Goal: Task Accomplishment & Management: Complete application form

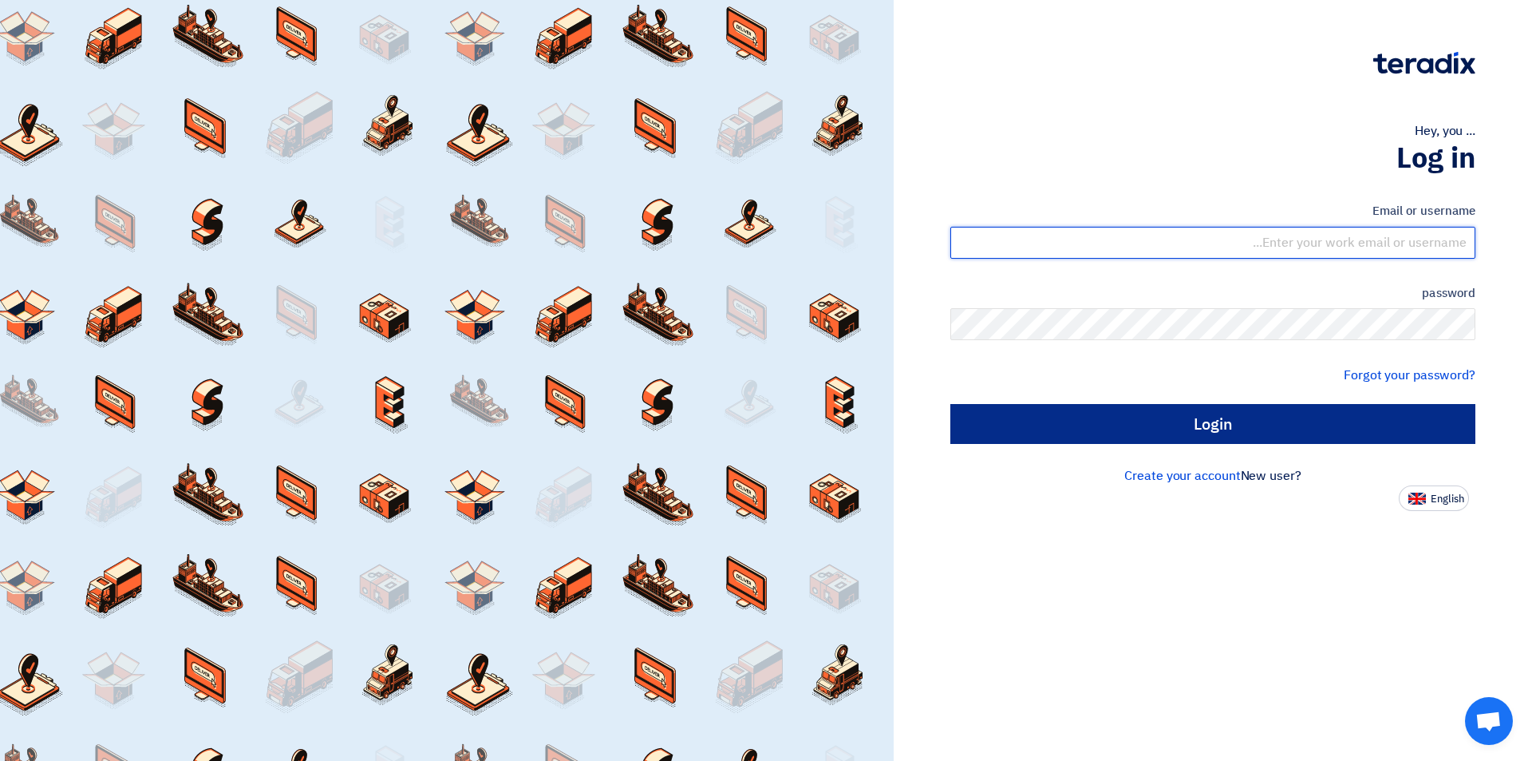
type input "[EMAIL_ADDRESS][DOMAIN_NAME]"
click at [1149, 429] on input "Login" at bounding box center [1213, 424] width 525 height 40
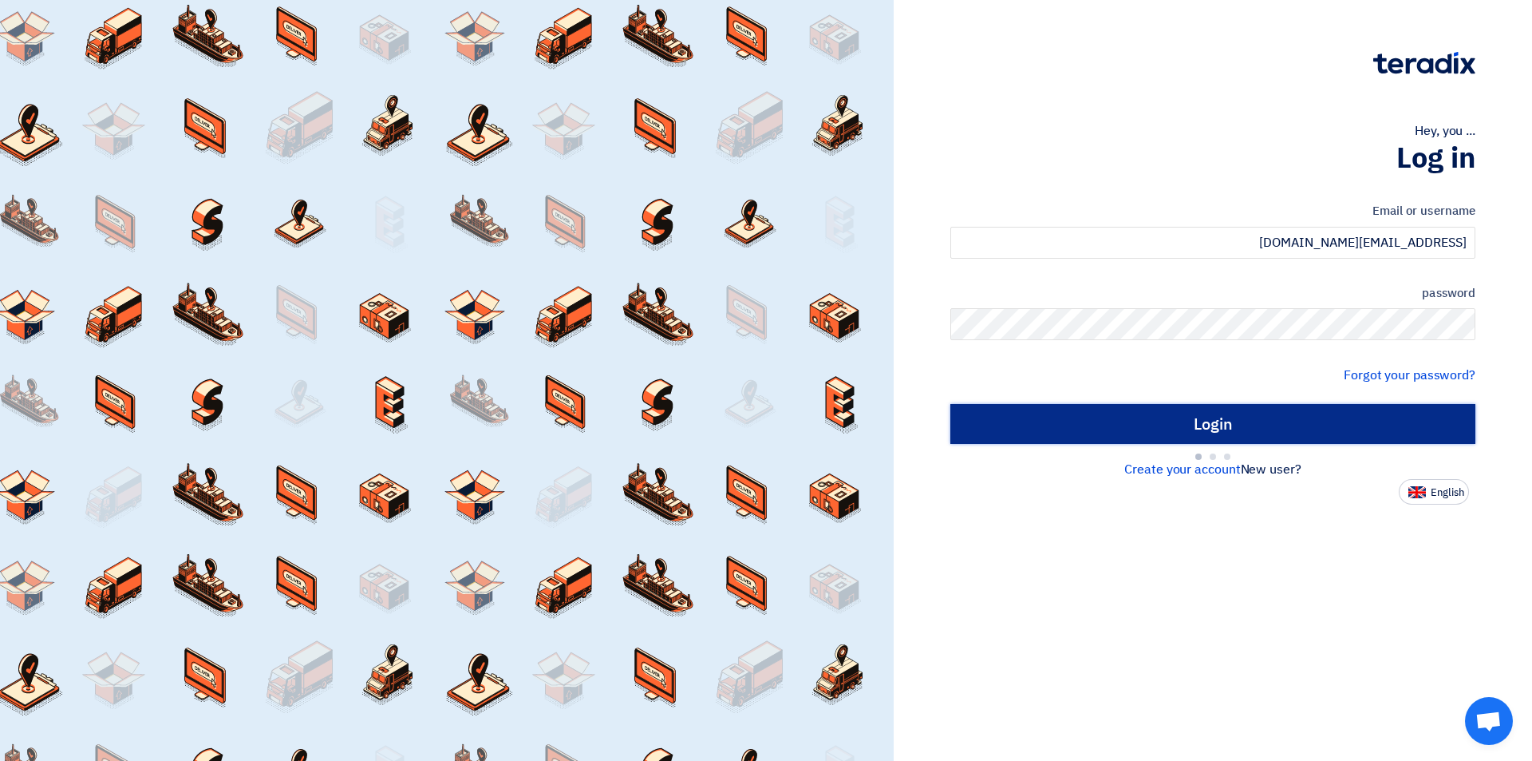
type input "Sign in"
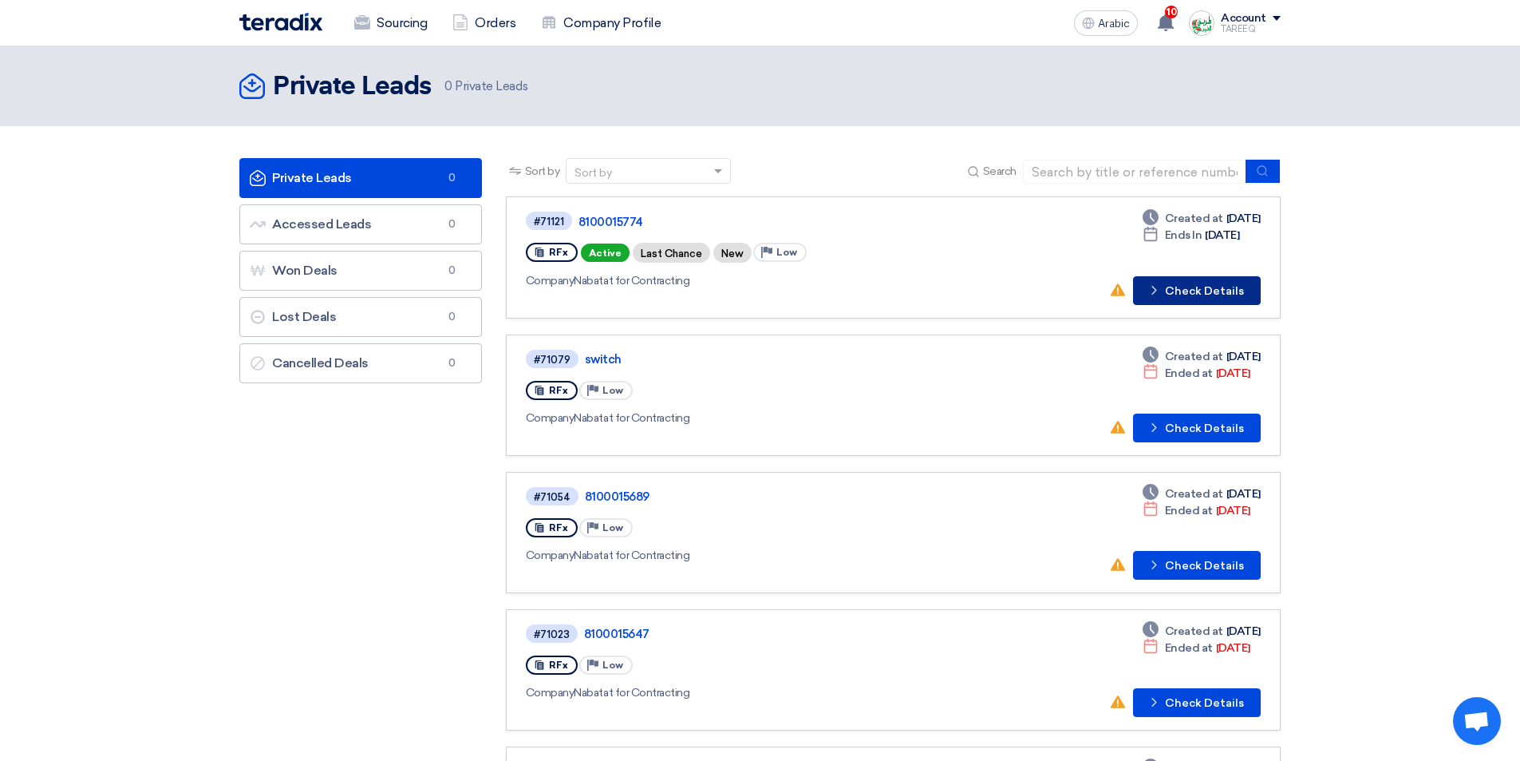
click at [1208, 296] on font "Check Details" at bounding box center [1204, 291] width 79 height 14
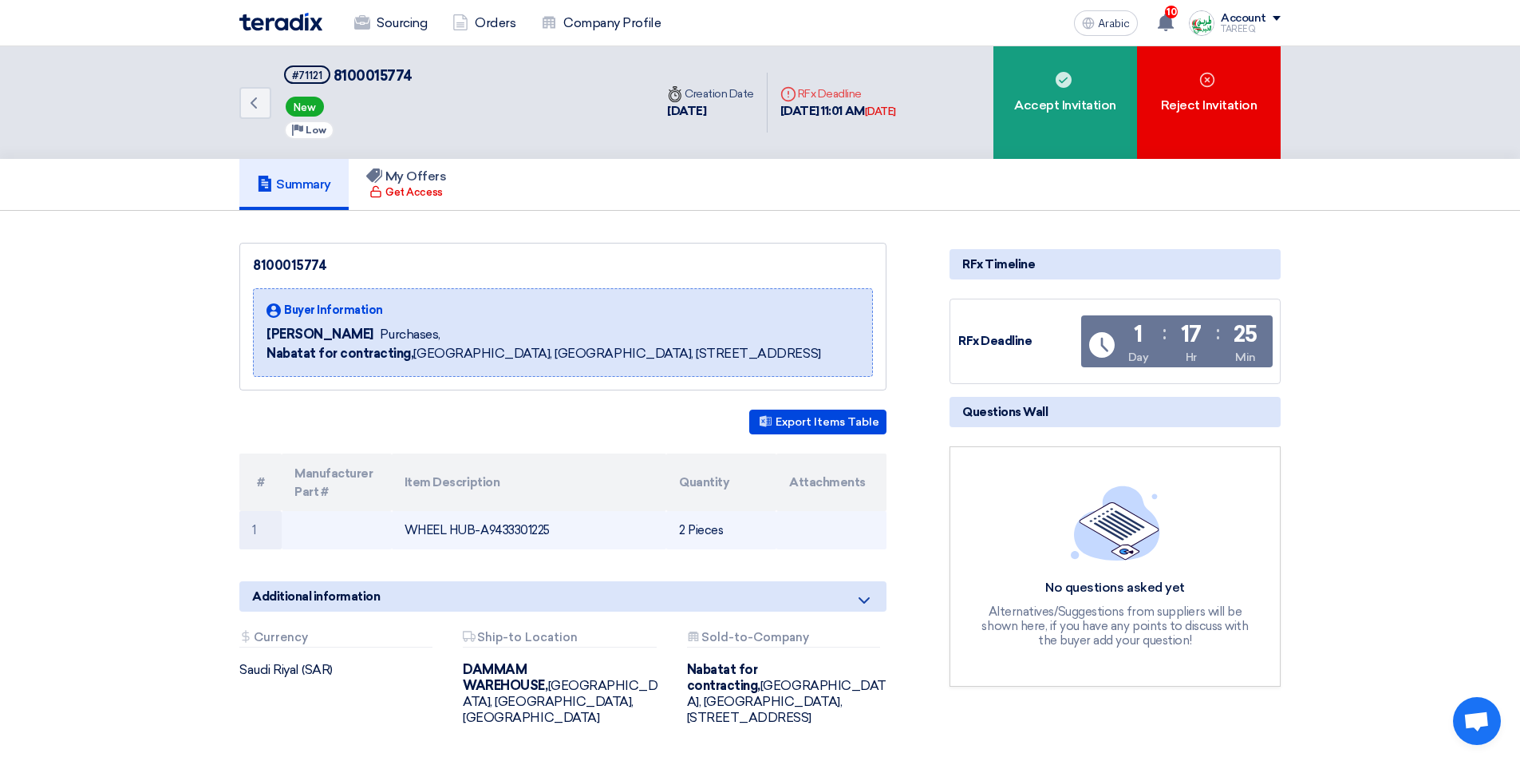
click at [436, 528] on font "WHEEL HUB-A9433301225" at bounding box center [477, 530] width 145 height 14
click at [468, 532] on font "WHEEL HUB-A9433301225" at bounding box center [477, 530] width 145 height 14
drag, startPoint x: 472, startPoint y: 530, endPoint x: 393, endPoint y: 533, distance: 79.1
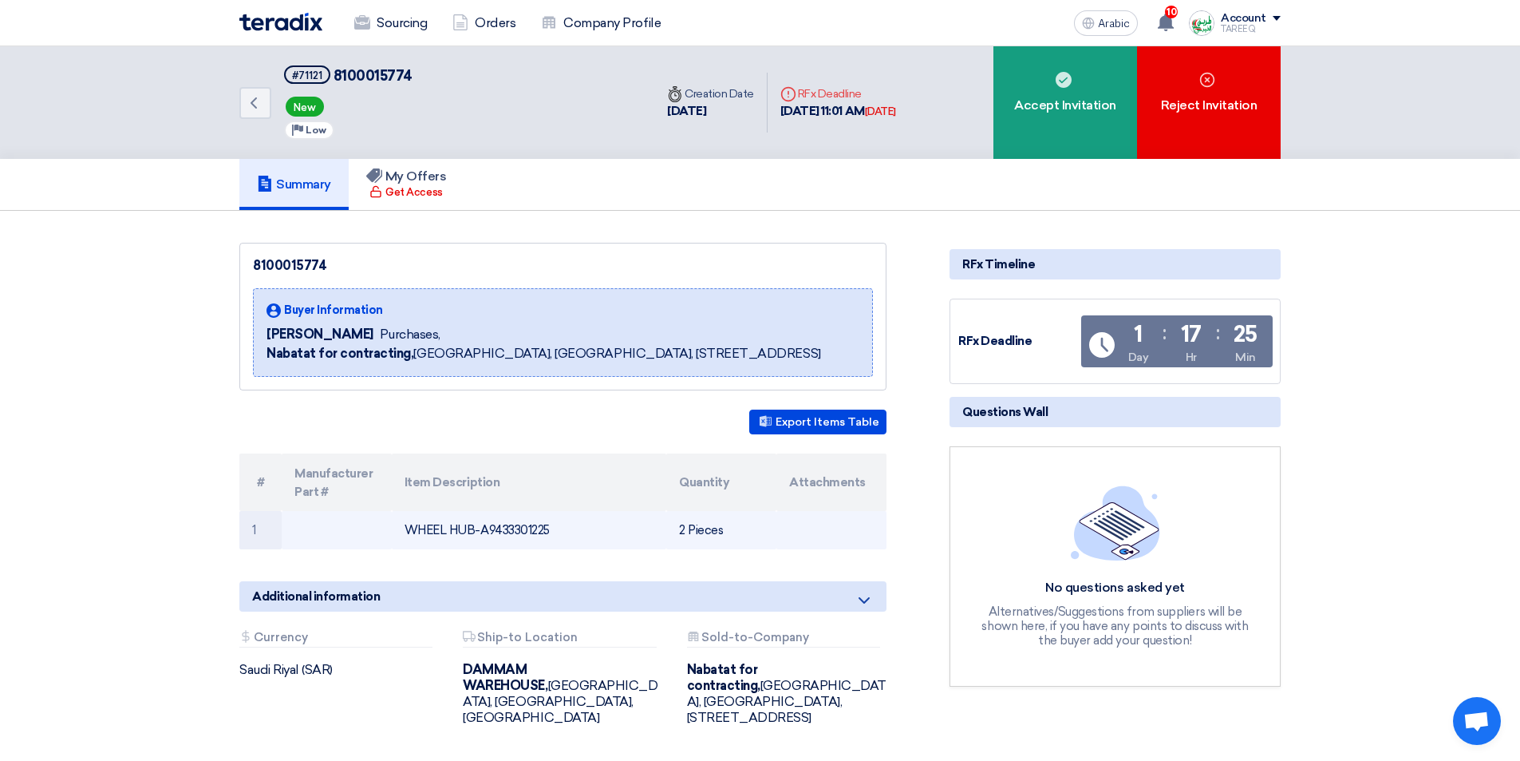
click at [398, 531] on td "WHEEL HUB-A9433301225" at bounding box center [529, 530] width 275 height 38
copy font "WHEEL HUB"
click at [530, 515] on td "WHEEL HUB-A9433301225" at bounding box center [529, 530] width 275 height 38
click at [529, 520] on td "WHEEL HUB-A9433301225" at bounding box center [529, 530] width 275 height 38
click at [520, 532] on font "WHEEL HUB-A9433301225" at bounding box center [477, 530] width 145 height 14
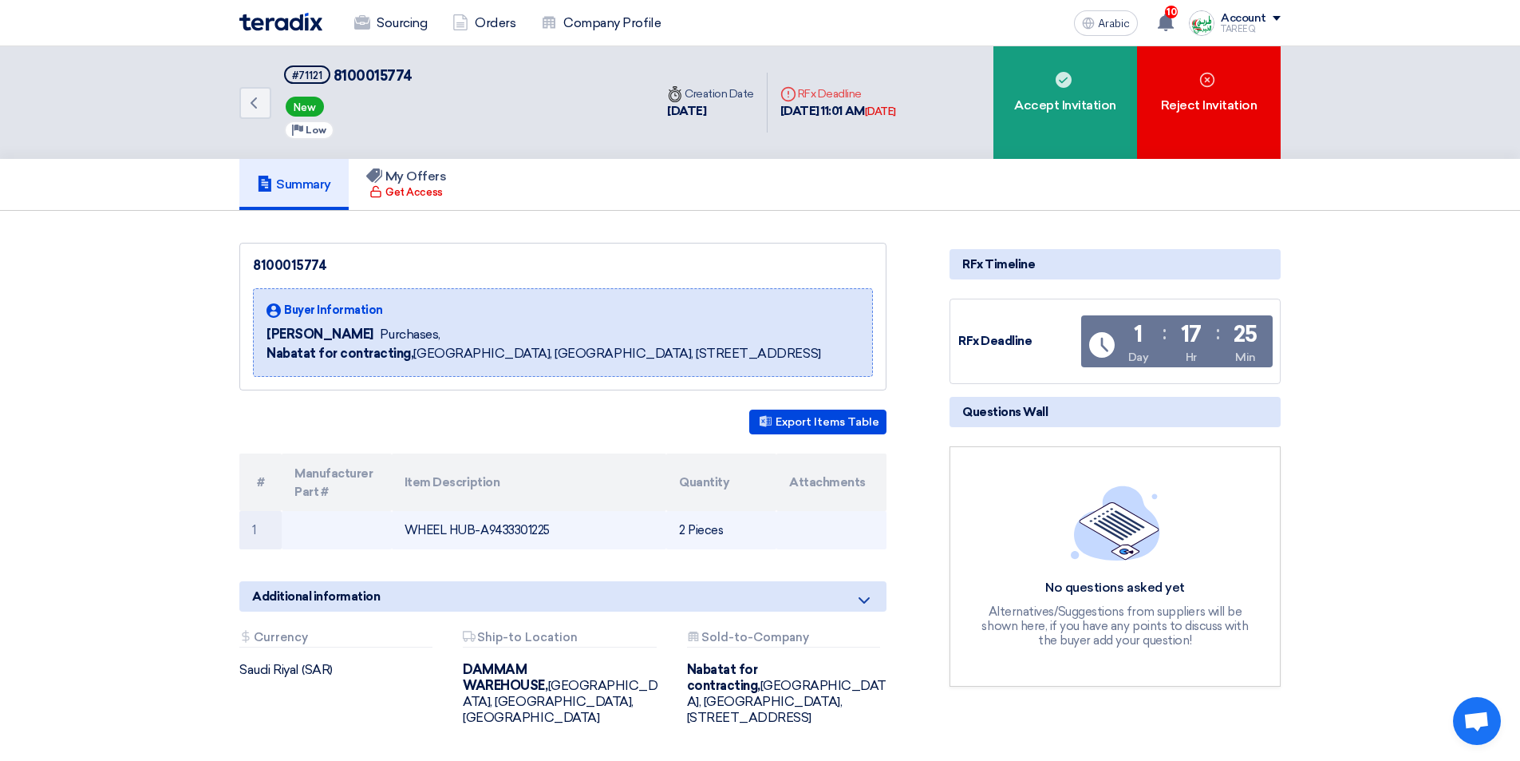
click at [520, 532] on font "WHEEL HUB-A9433301225" at bounding box center [477, 530] width 145 height 14
copy font "A9433301225"
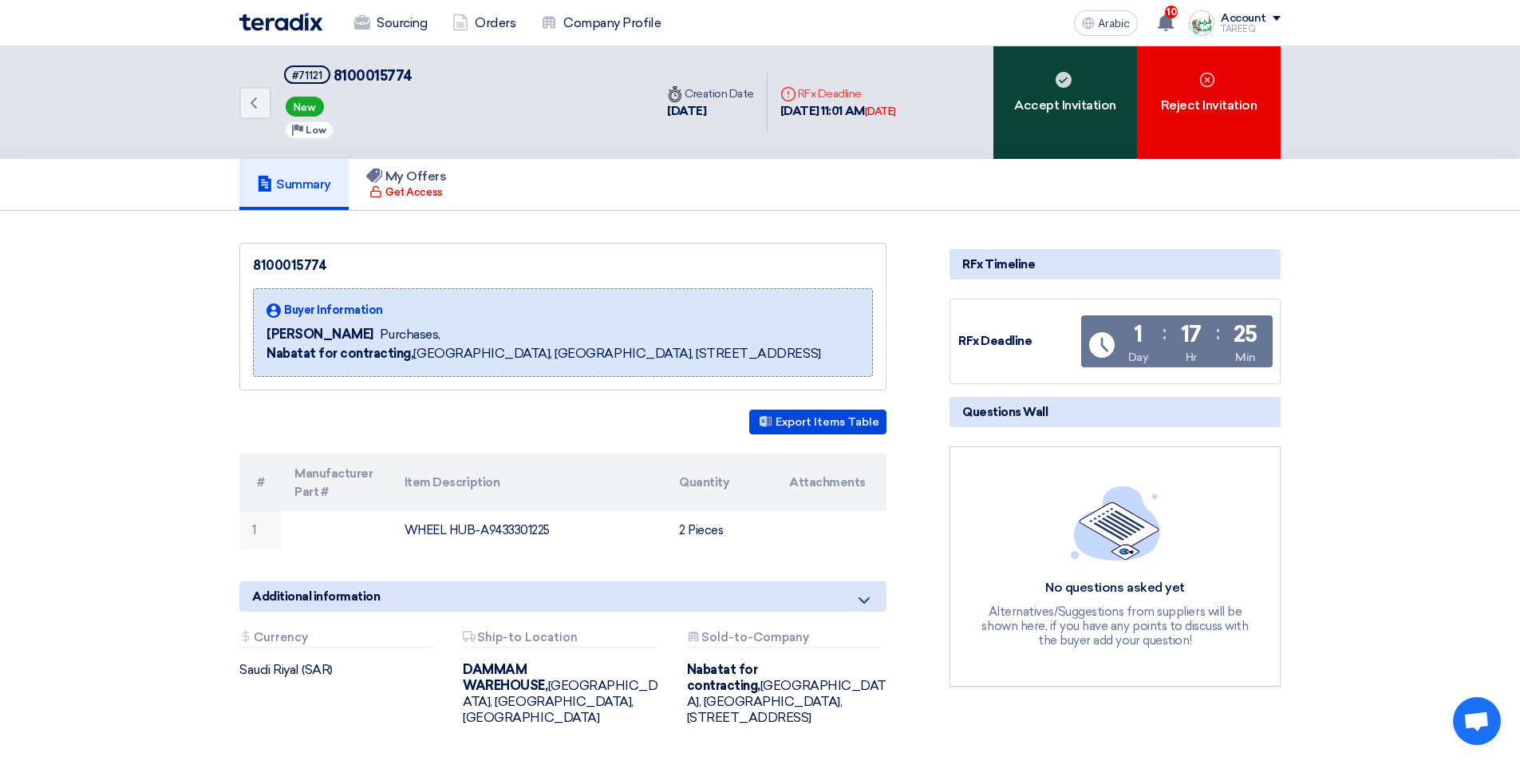
click at [1048, 83] on div "Accept Invitation" at bounding box center [1066, 102] width 144 height 113
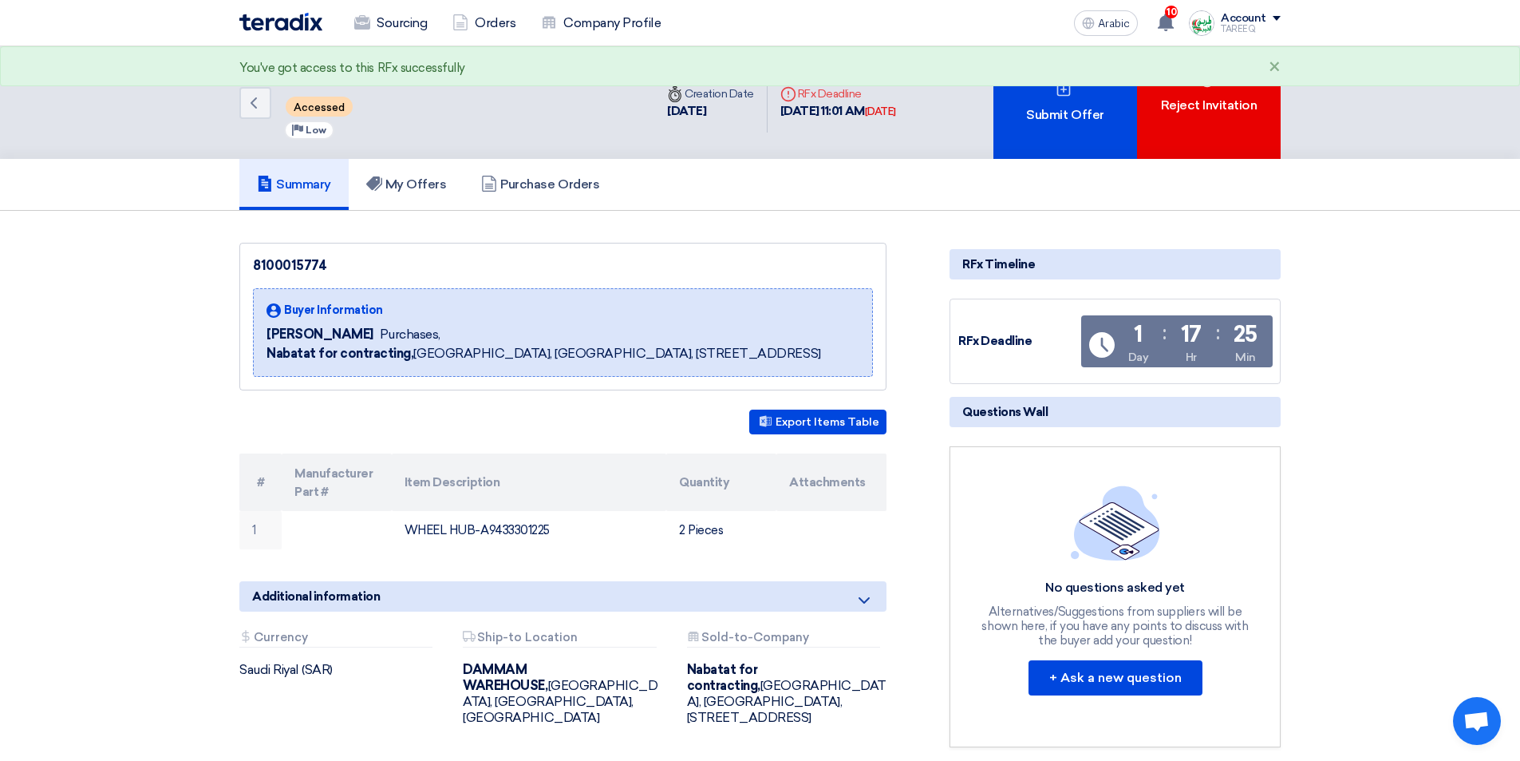
click at [1045, 83] on div "Submit Offer" at bounding box center [1066, 102] width 144 height 113
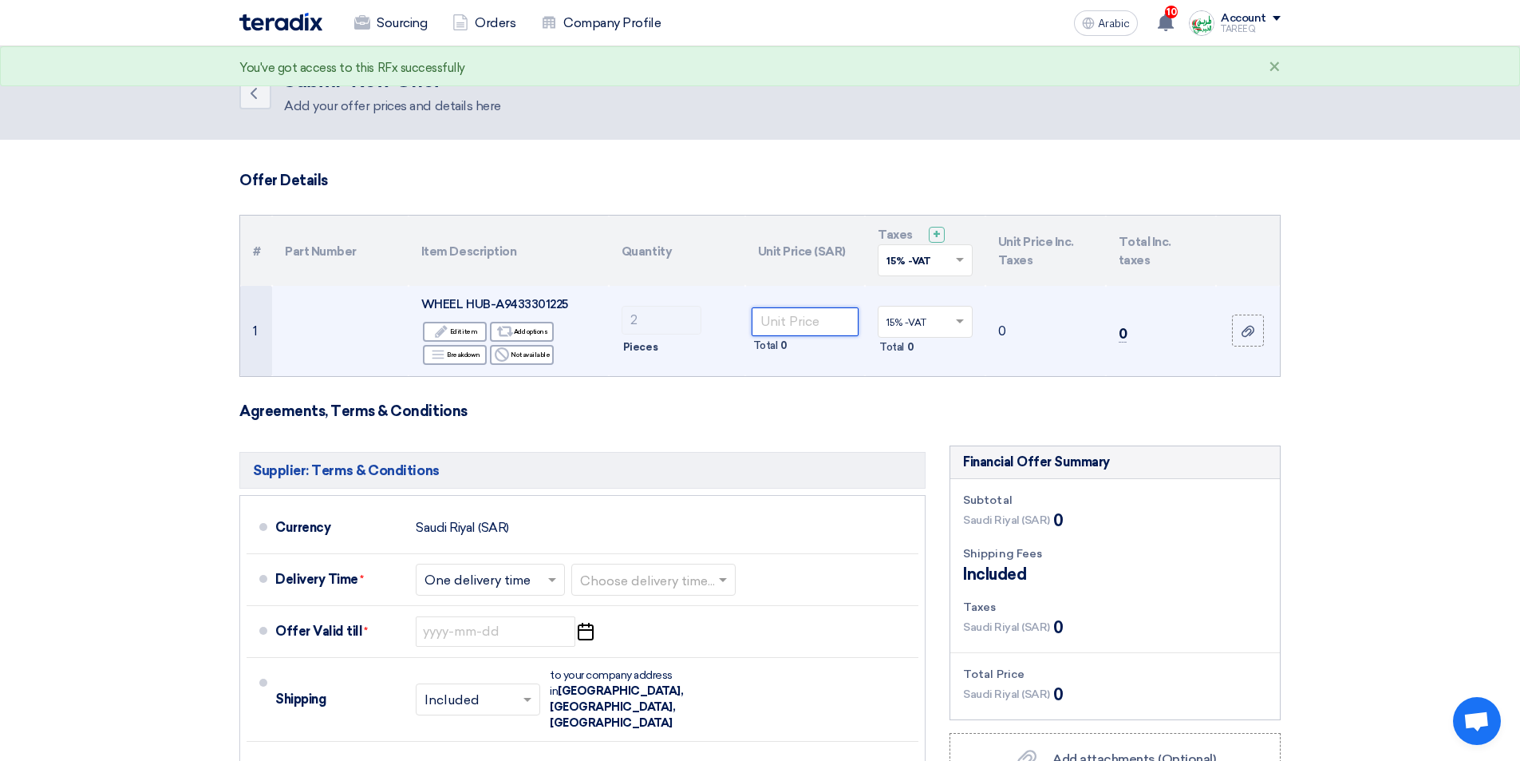
click at [821, 323] on input "number" at bounding box center [806, 321] width 108 height 29
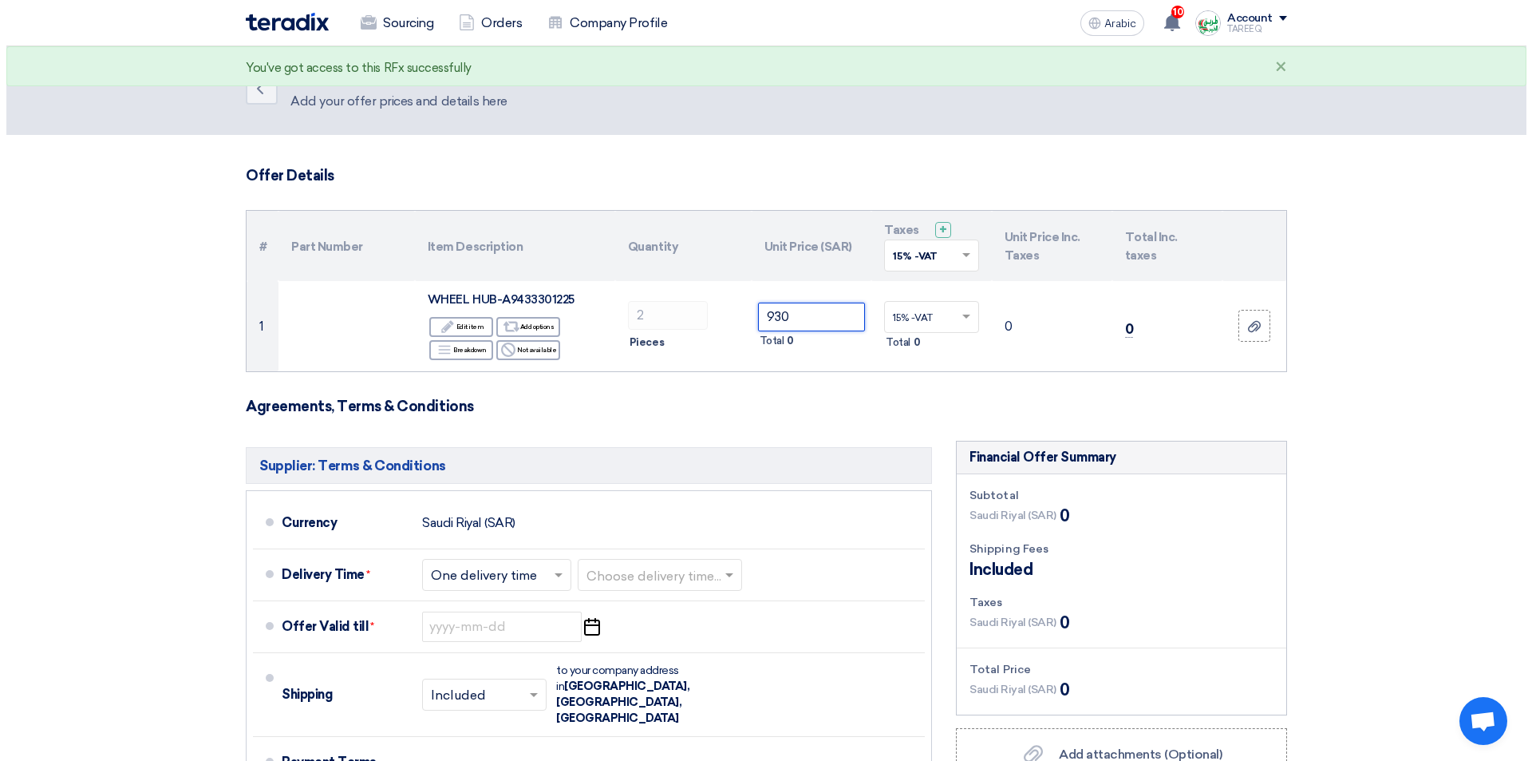
scroll to position [239, 0]
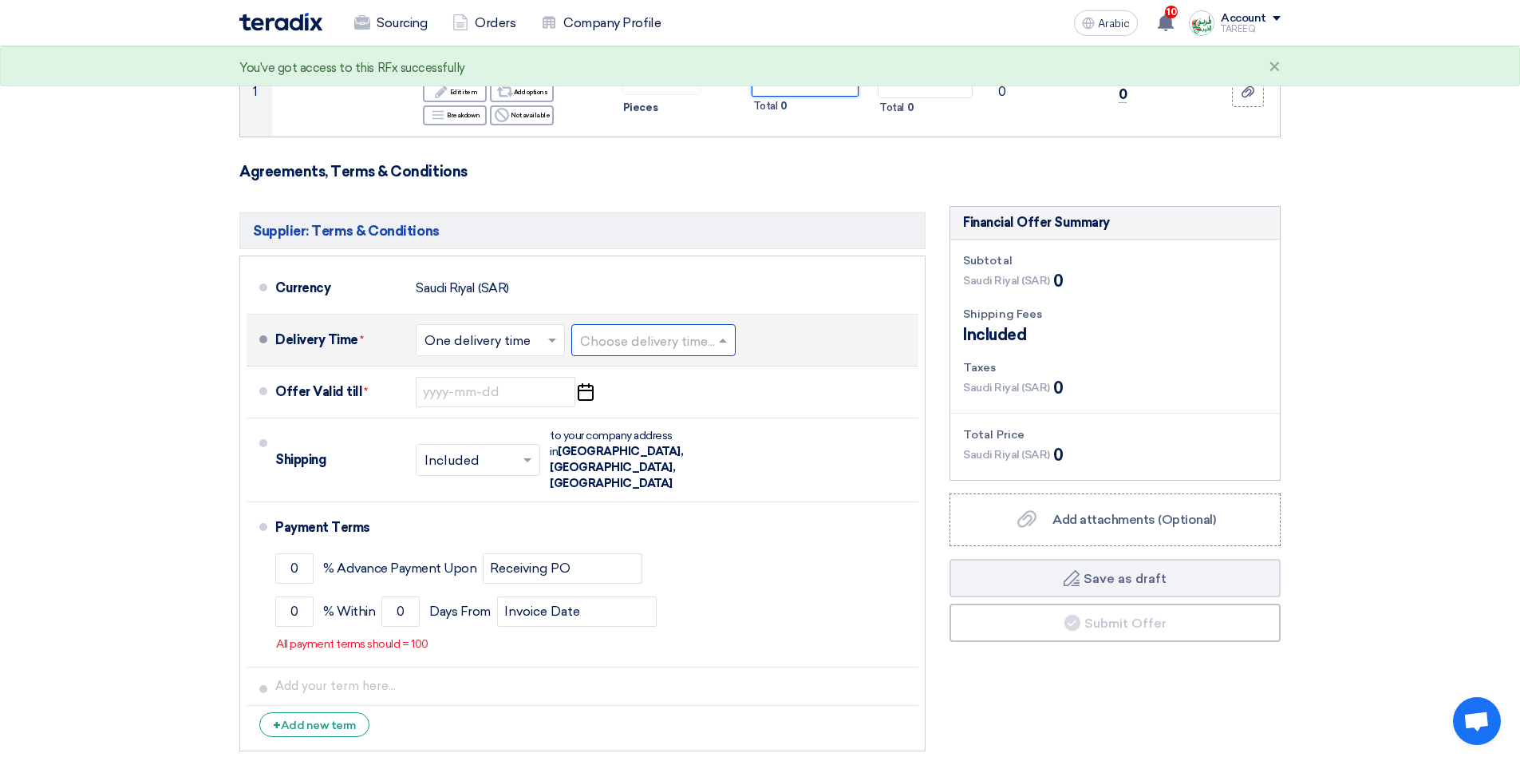
type input "930"
click at [662, 352] on input "text" at bounding box center [654, 341] width 148 height 23
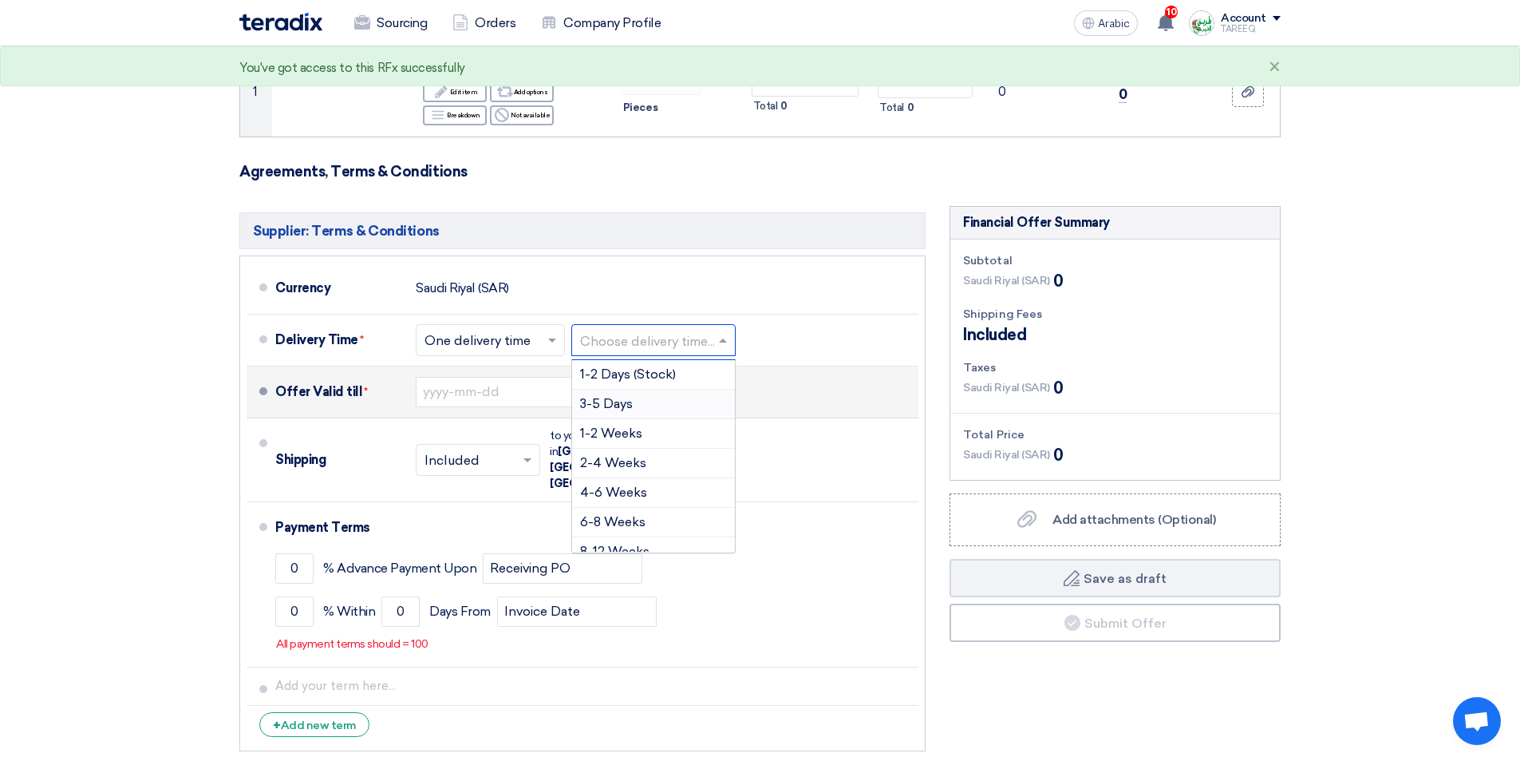
click at [622, 402] on font "3-5 Days" at bounding box center [606, 403] width 53 height 15
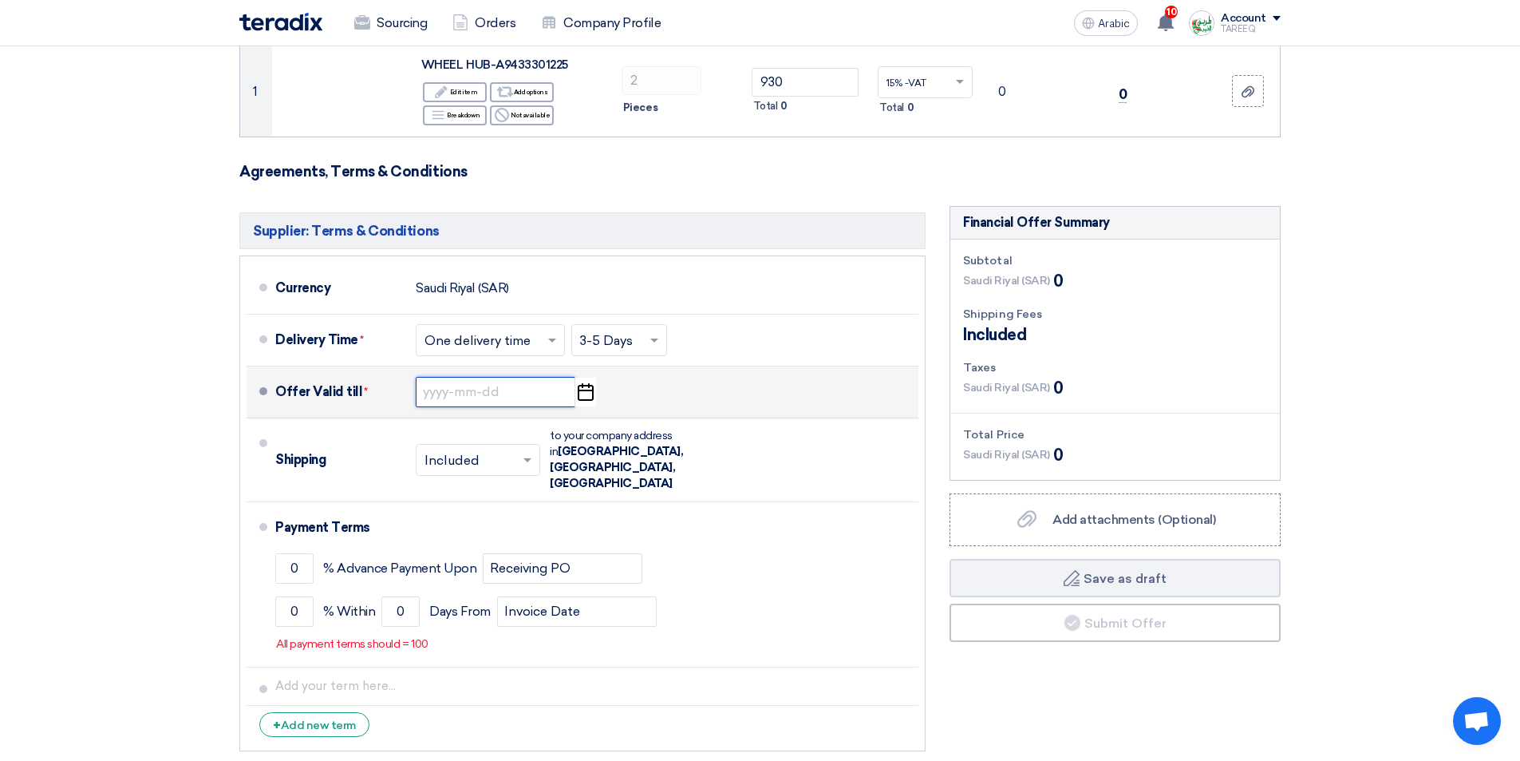
click at [485, 399] on input at bounding box center [496, 392] width 160 height 30
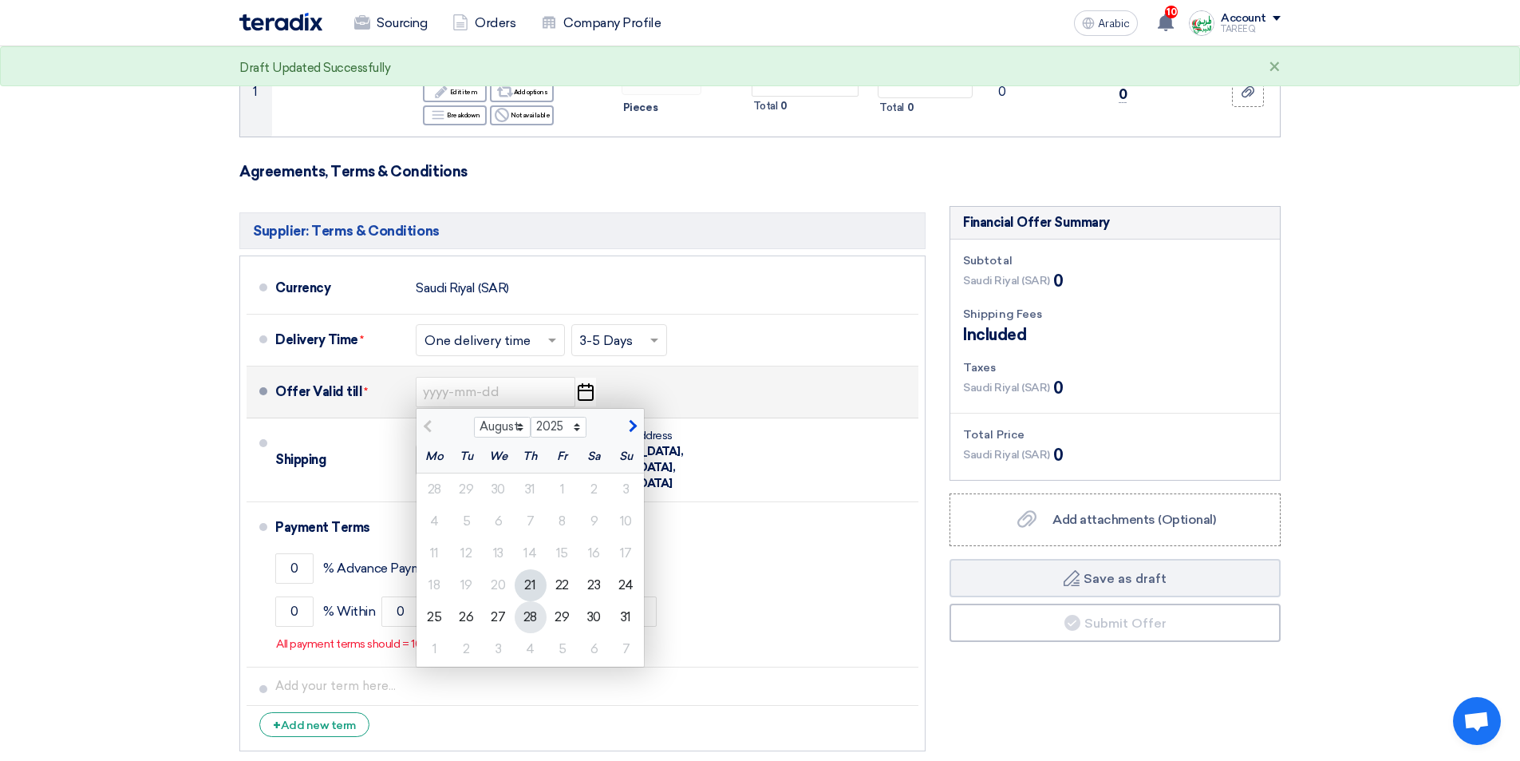
click at [532, 615] on font "28" at bounding box center [531, 616] width 14 height 15
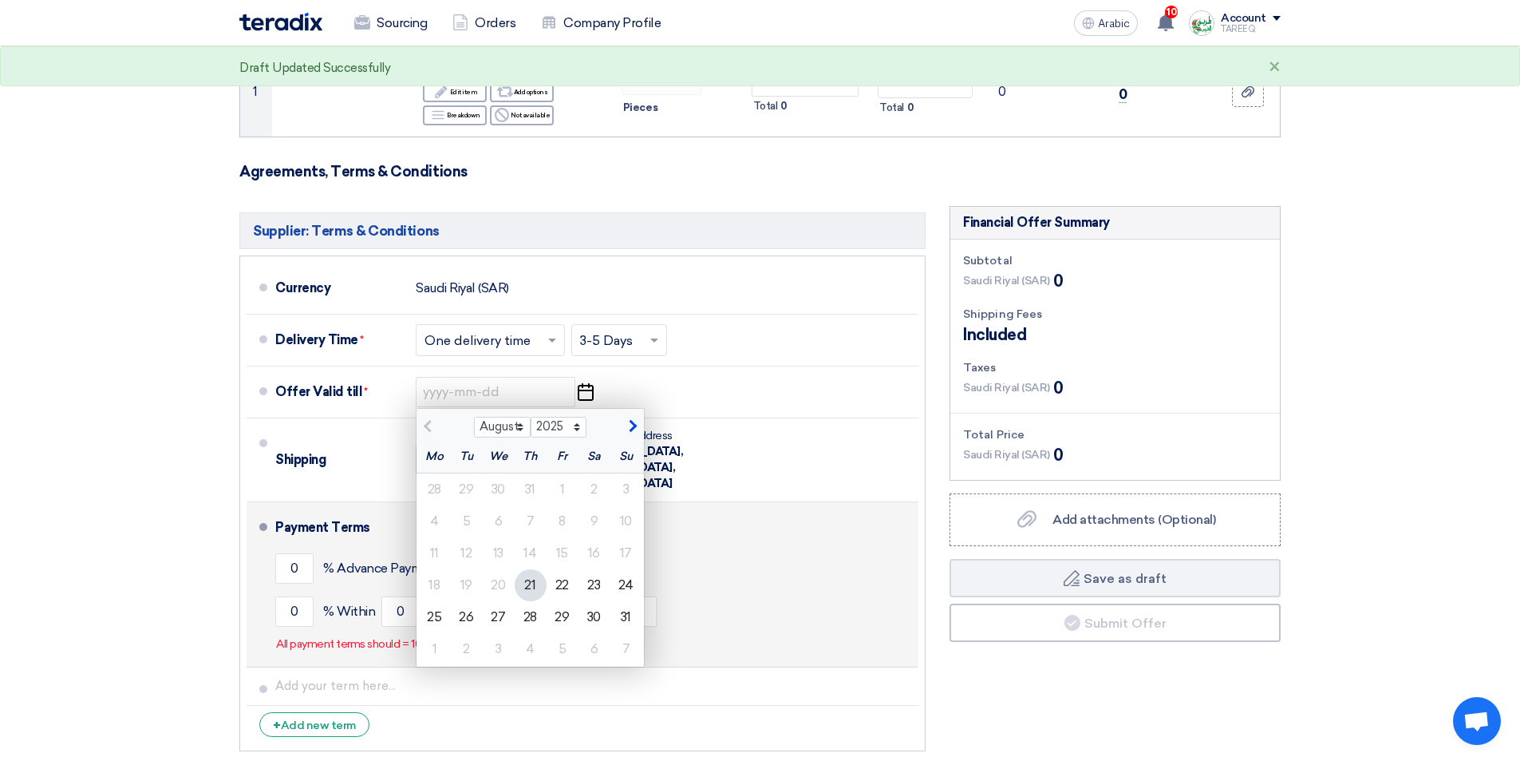
type input "[DATE]"
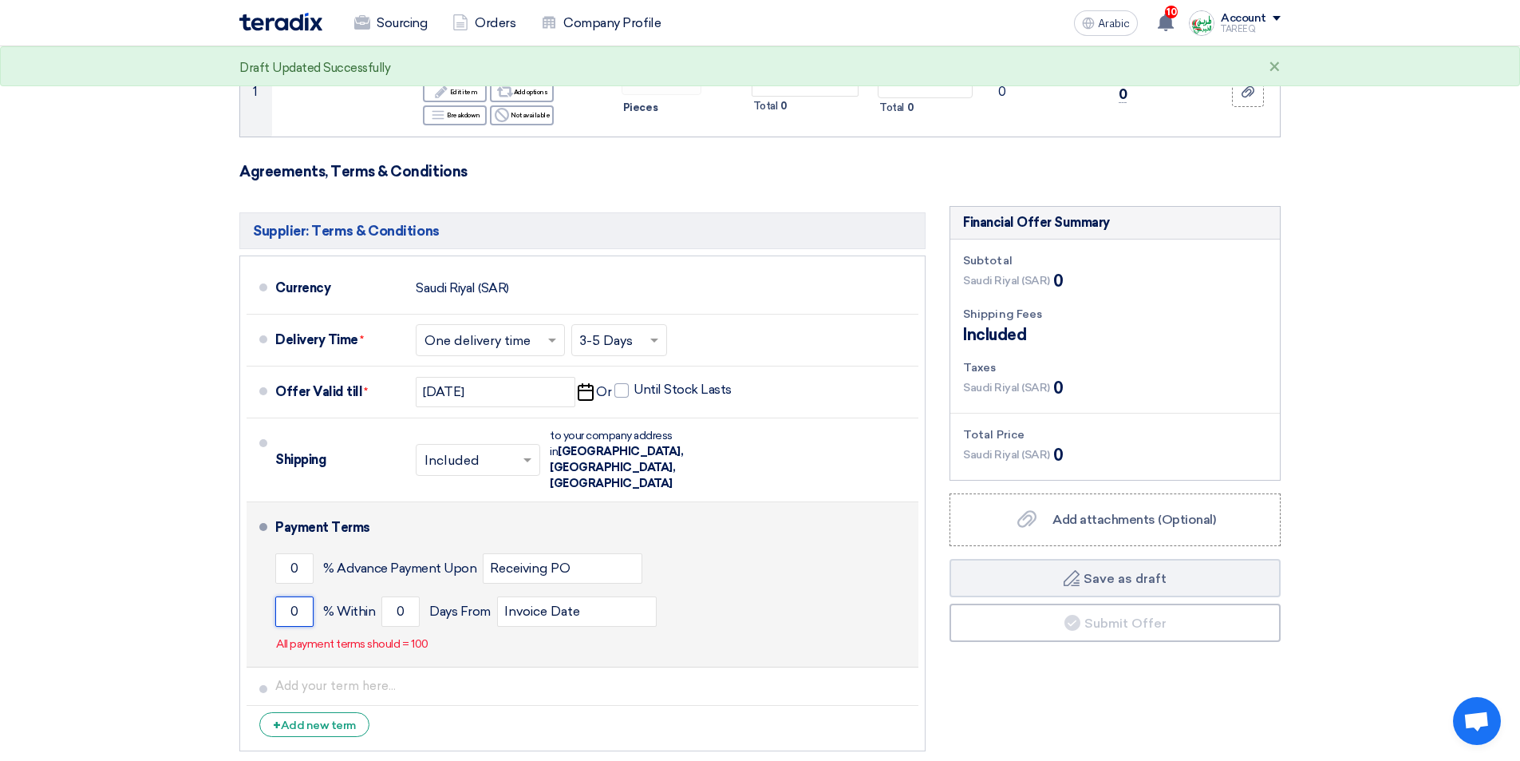
click at [289, 596] on input "0" at bounding box center [294, 611] width 38 height 30
type input "100"
click at [397, 596] on input "0" at bounding box center [400, 611] width 38 height 30
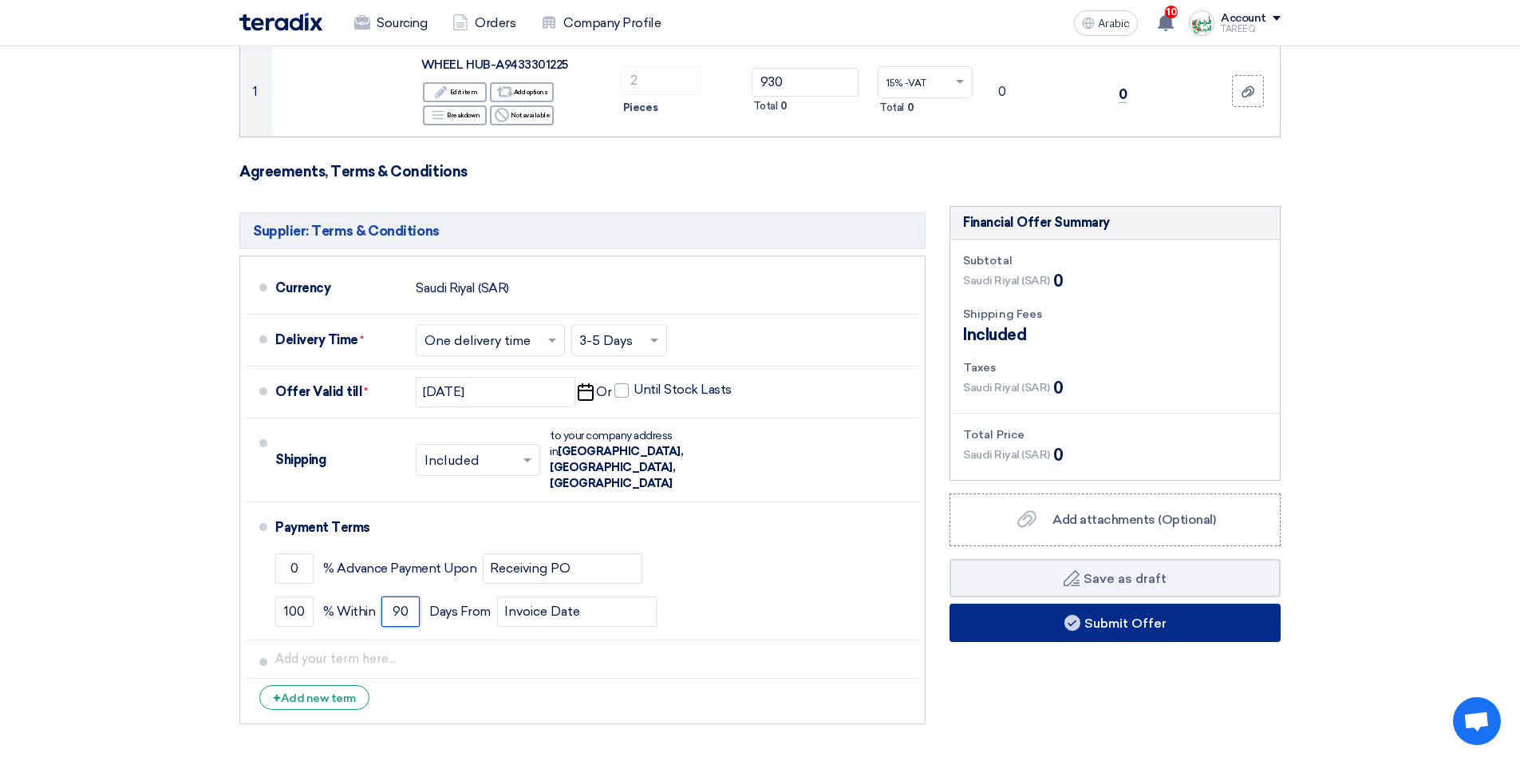
type input "90"
click at [1034, 619] on button "Submit Offer" at bounding box center [1115, 622] width 331 height 38
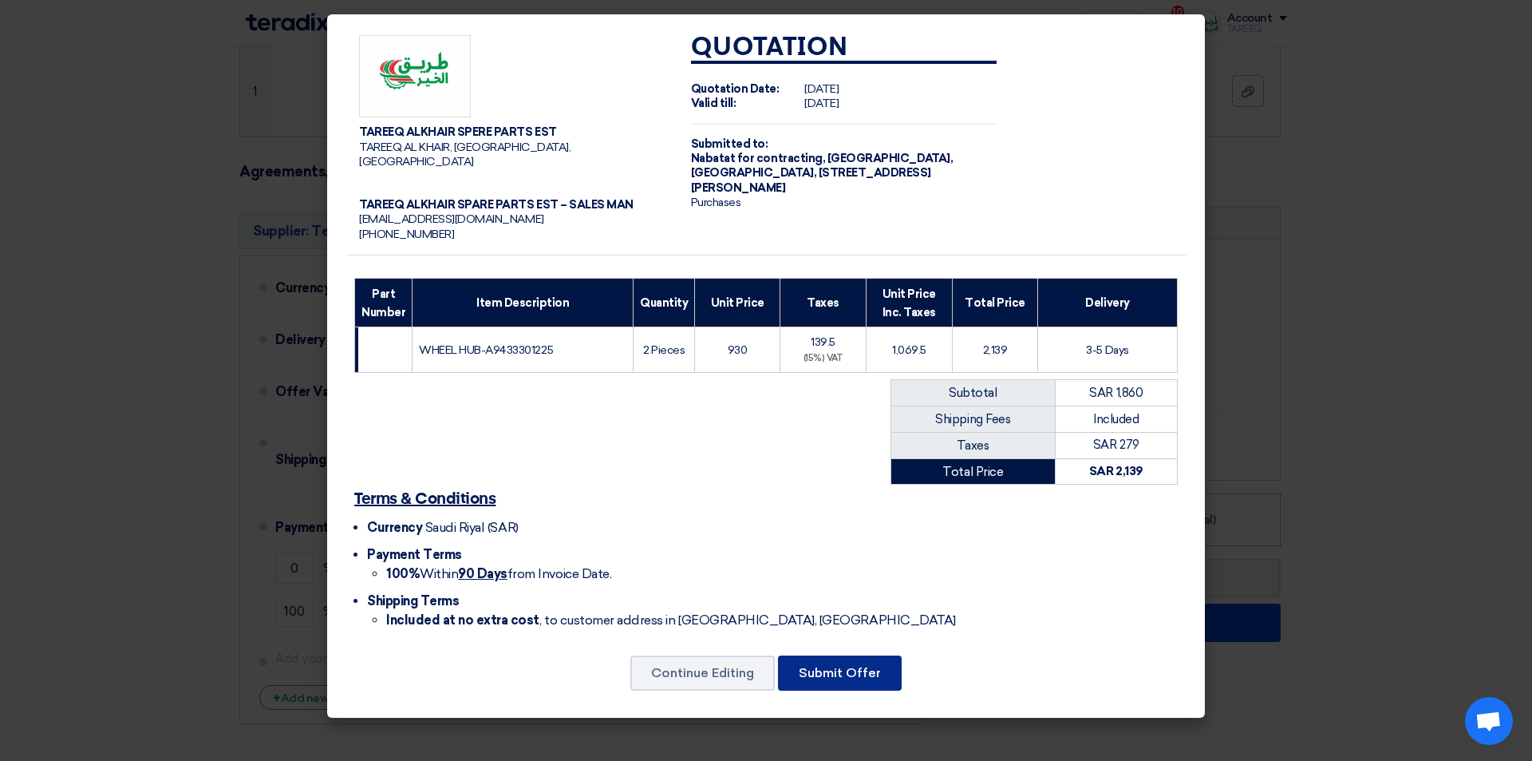
click at [872, 665] on font "Submit Offer" at bounding box center [840, 672] width 82 height 15
